Goal: Find specific page/section: Find specific page/section

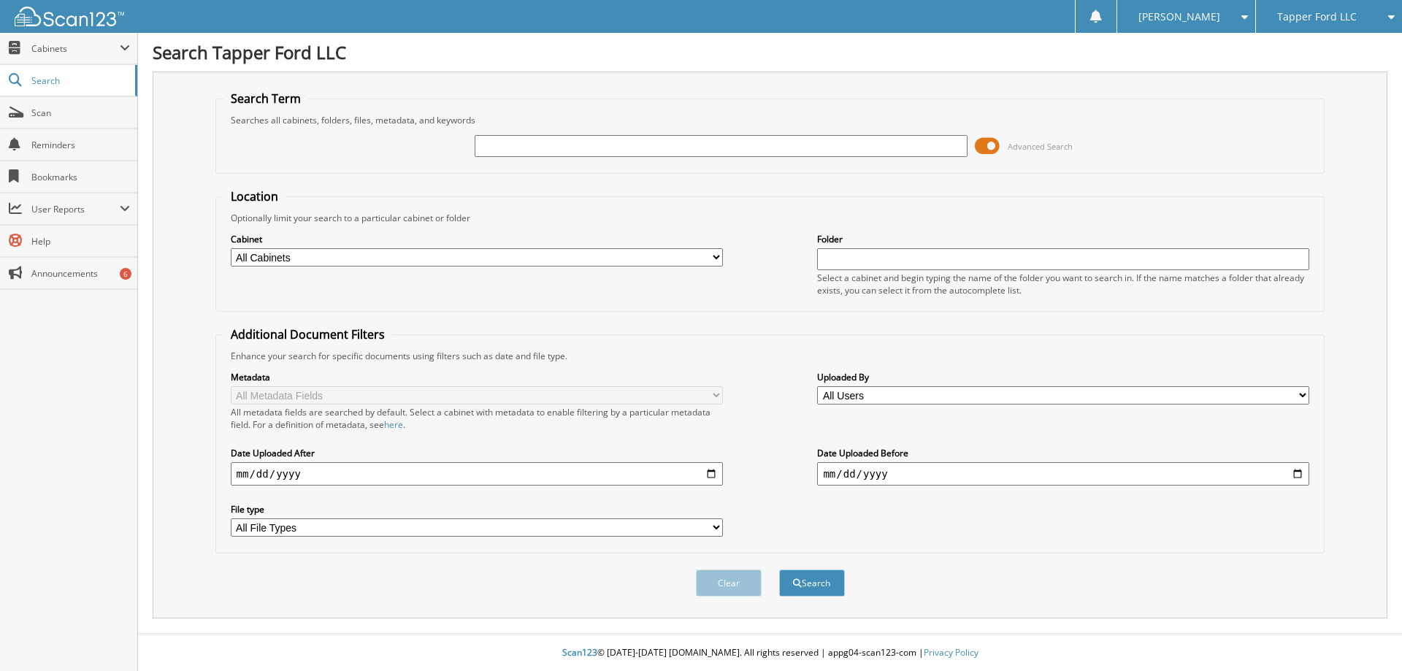
click at [716, 256] on select "All Cabinets CAR DEALS DEALER TRADE PARTS PROPANE SERVICE RO Needs Filing" at bounding box center [477, 257] width 492 height 18
select select "12263"
click at [231, 248] on select "All Cabinets CAR DEALS DEALER TRADE PARTS PROPANE SERVICE RO Needs Filing" at bounding box center [477, 257] width 492 height 18
click at [498, 148] on input "text" at bounding box center [721, 146] width 492 height 22
type input "sub40449"
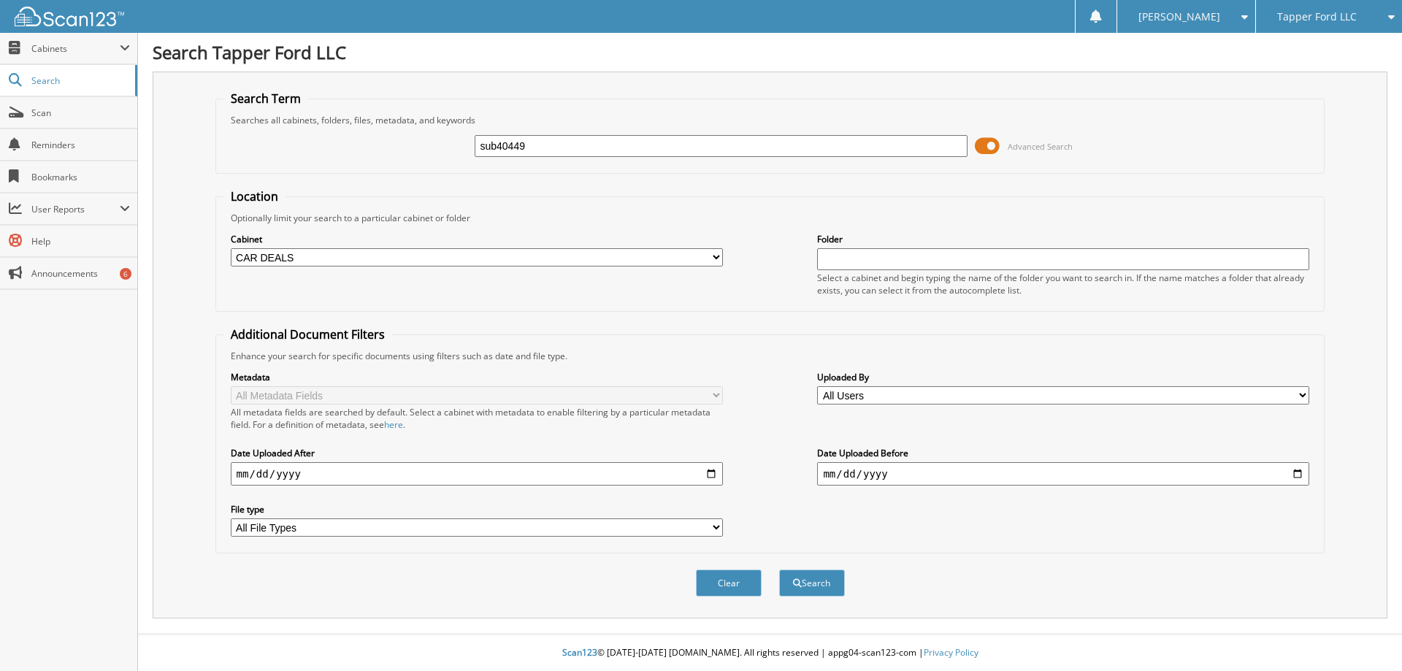
click at [779, 570] on button "Search" at bounding box center [812, 583] width 66 height 27
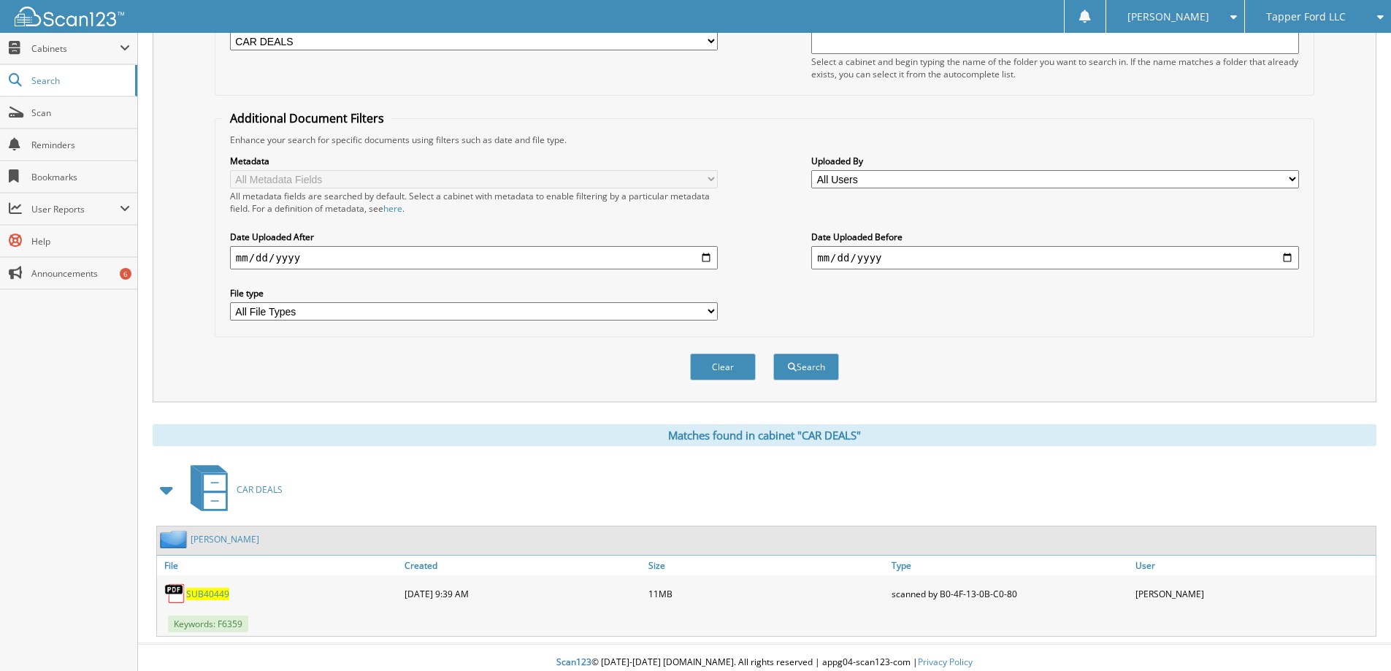
scroll to position [226, 0]
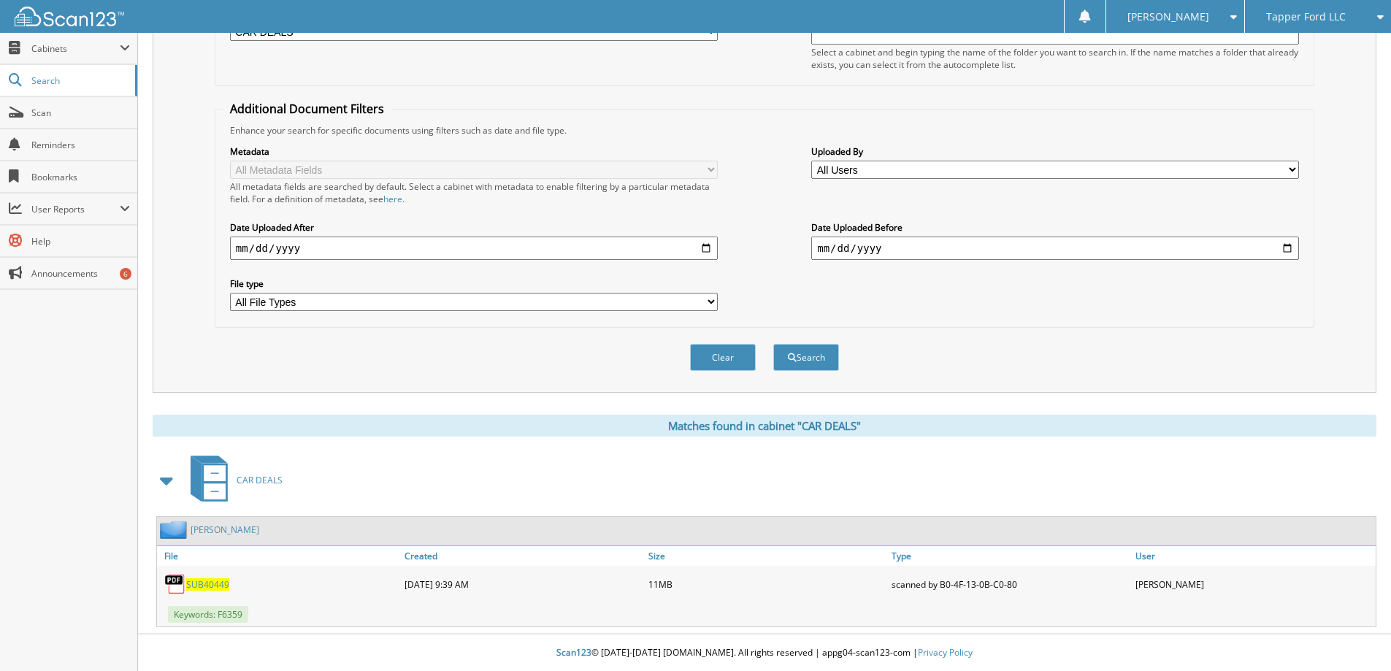
click at [208, 586] on span "SUB40449" at bounding box center [207, 584] width 43 height 12
